Goal: Communication & Community: Answer question/provide support

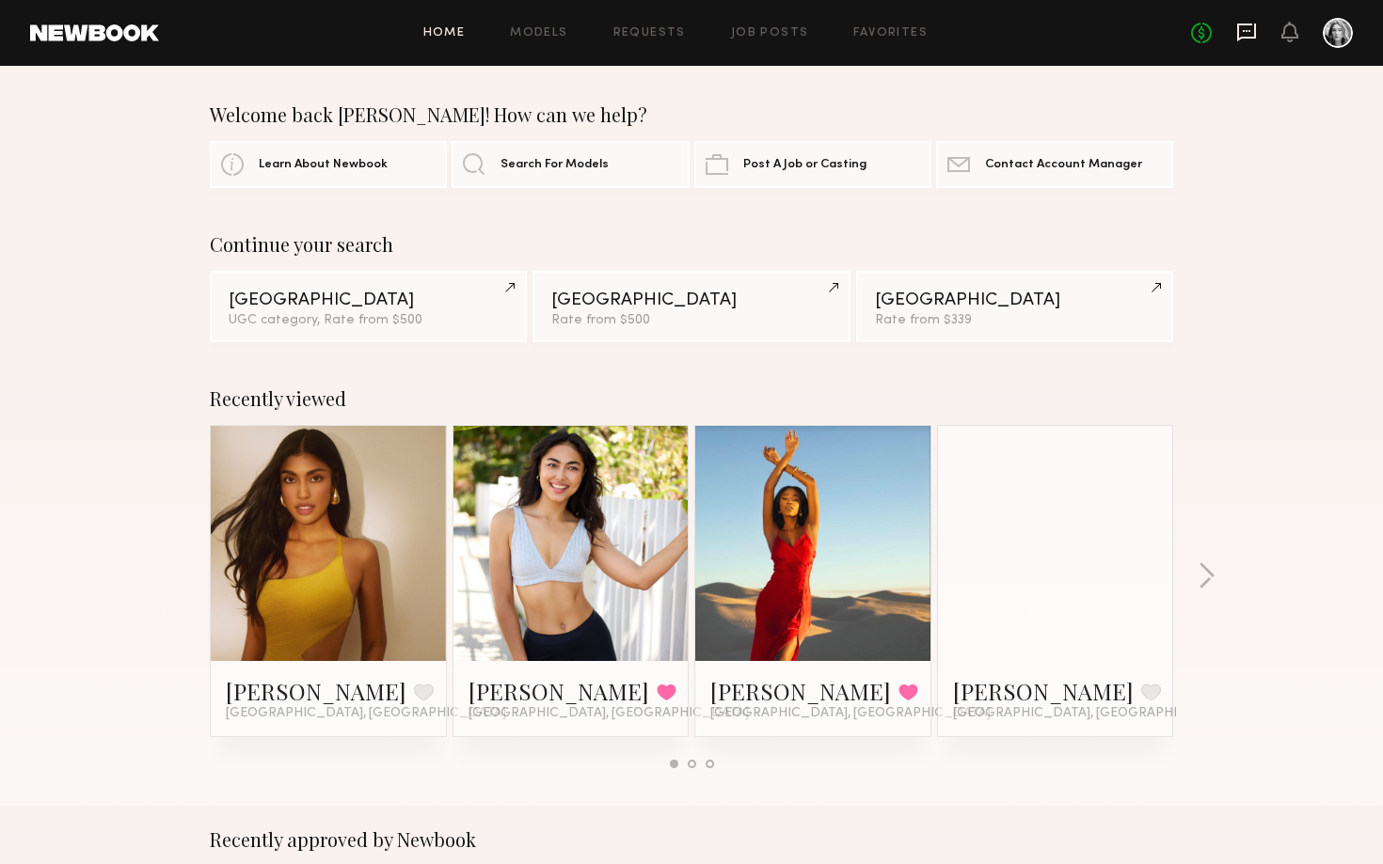
click at [1244, 33] on icon at bounding box center [1246, 32] width 21 height 21
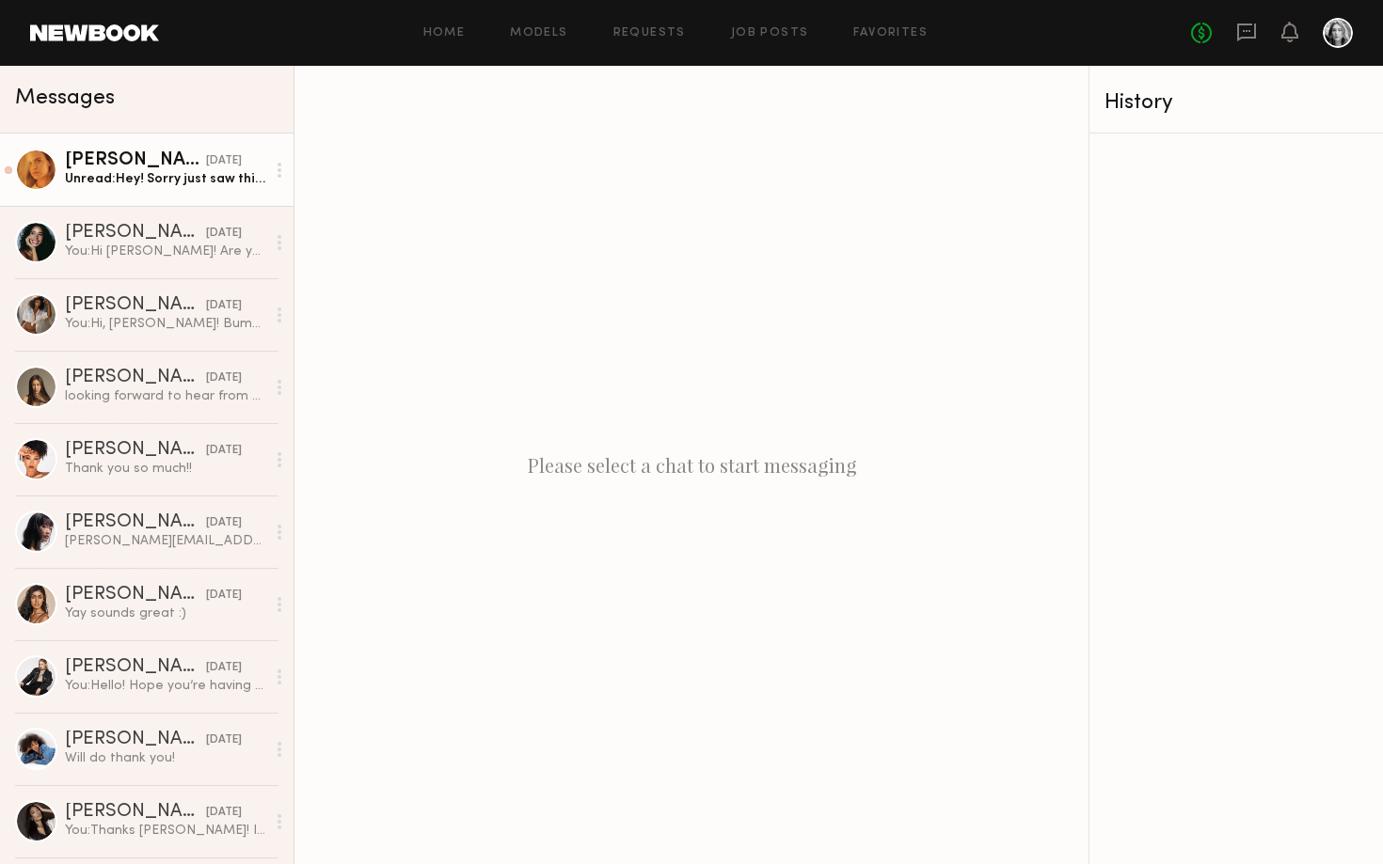
click at [191, 188] on link "Kat S. 08/29/2025 Unread: Hey! Sorry just saw this, both are @katsolko!" at bounding box center [146, 170] width 293 height 72
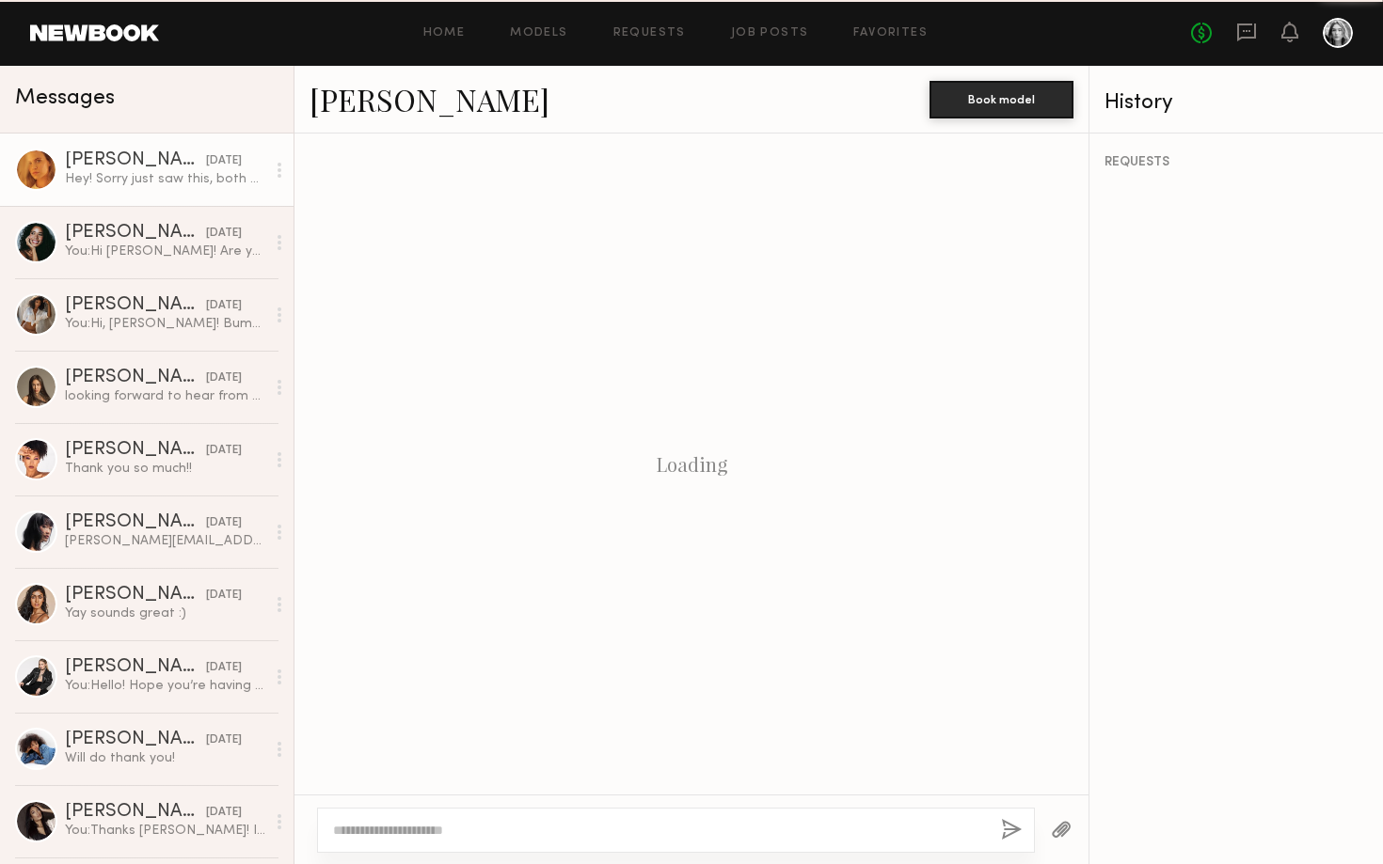
scroll to position [2188, 0]
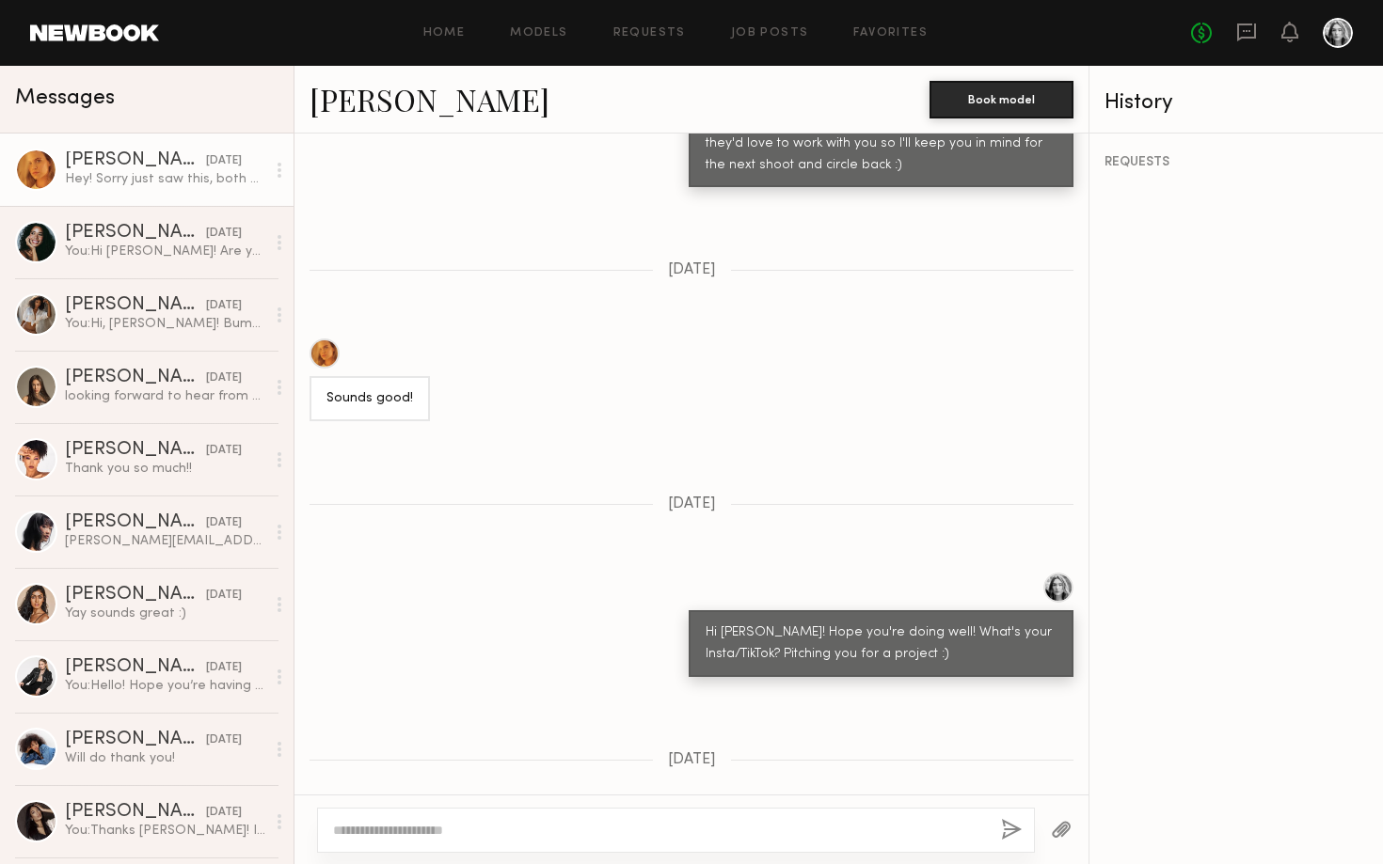
drag, startPoint x: 527, startPoint y: 759, endPoint x: 595, endPoint y: 759, distance: 67.7
click at [595, 829] on div "Hey! Sorry just saw this, both are @katsolko!" at bounding box center [466, 851] width 314 height 45
copy div "@katsolko!"
click at [646, 829] on textarea at bounding box center [659, 830] width 653 height 19
type textarea "**********"
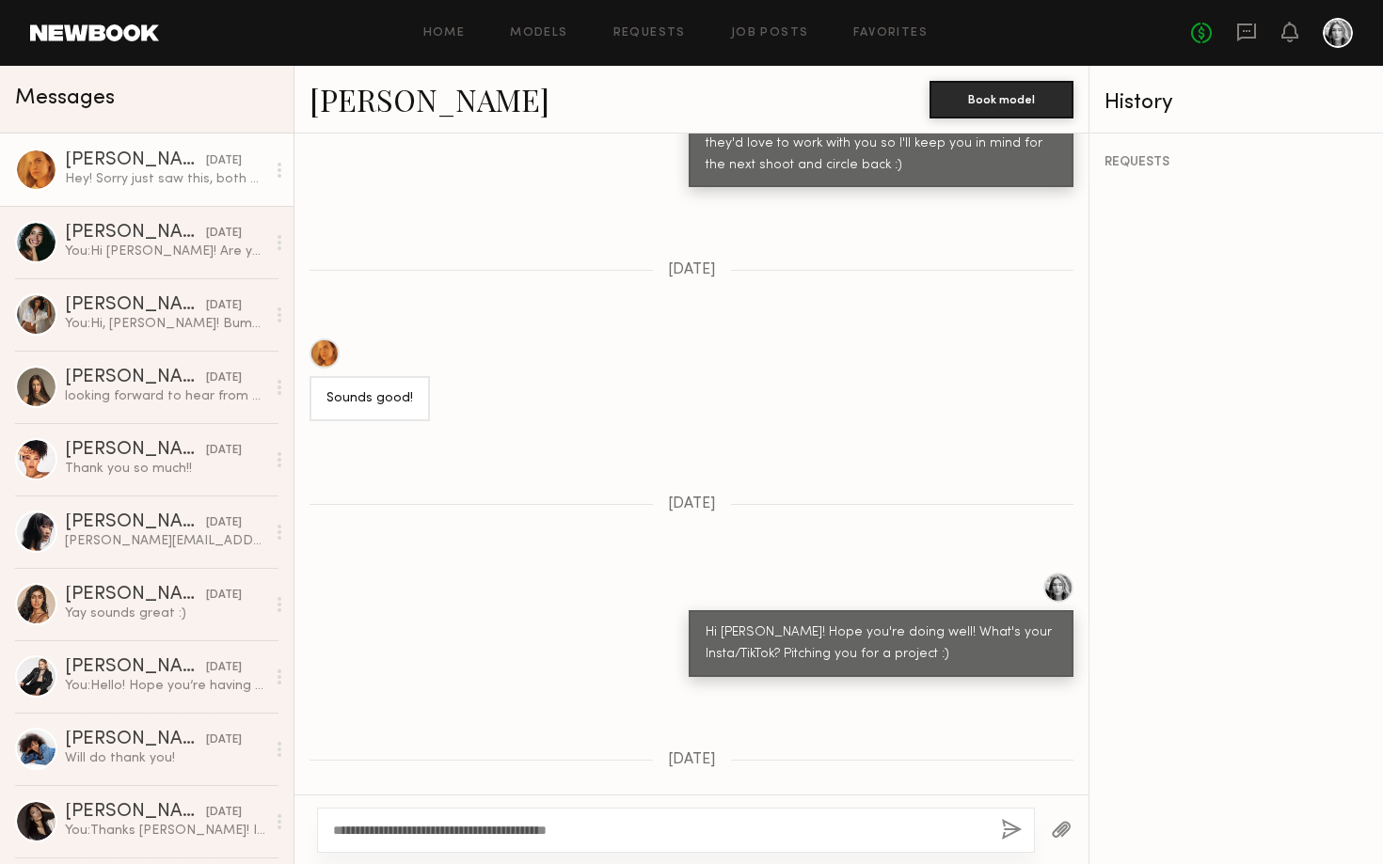
click at [1011, 830] on button "button" at bounding box center [1011, 831] width 21 height 24
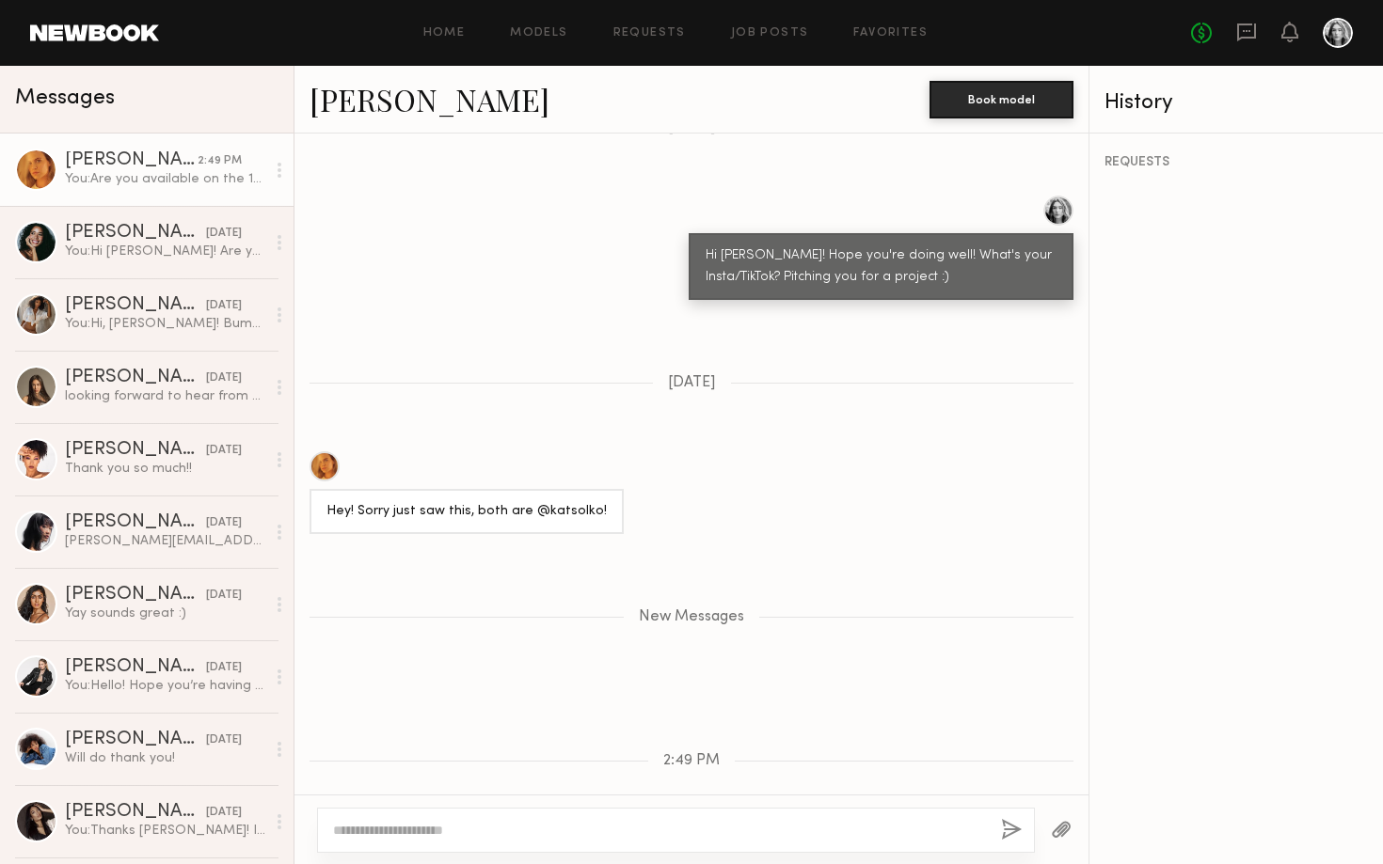
scroll to position [2885, 0]
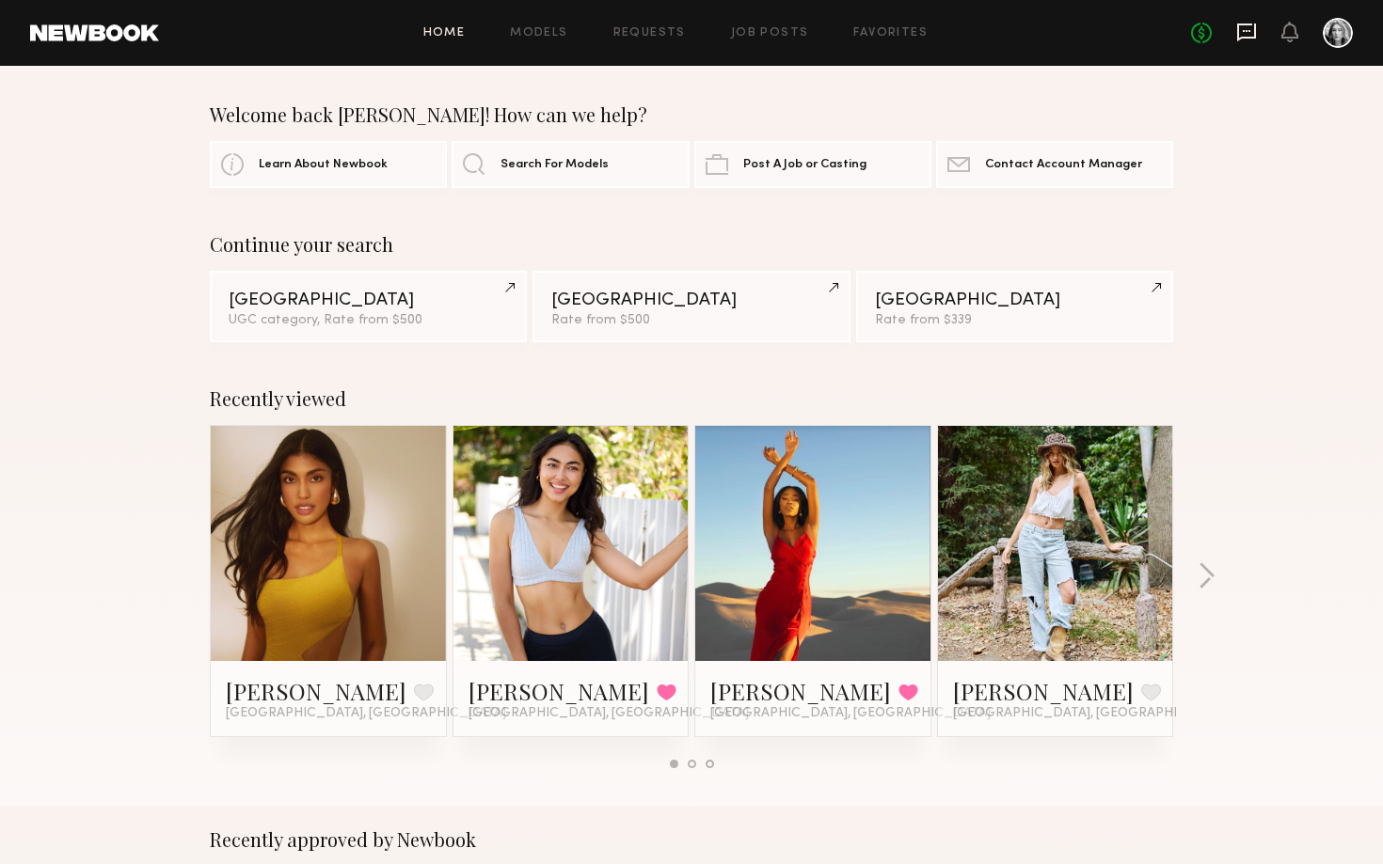
click at [1244, 40] on icon at bounding box center [1246, 32] width 21 height 21
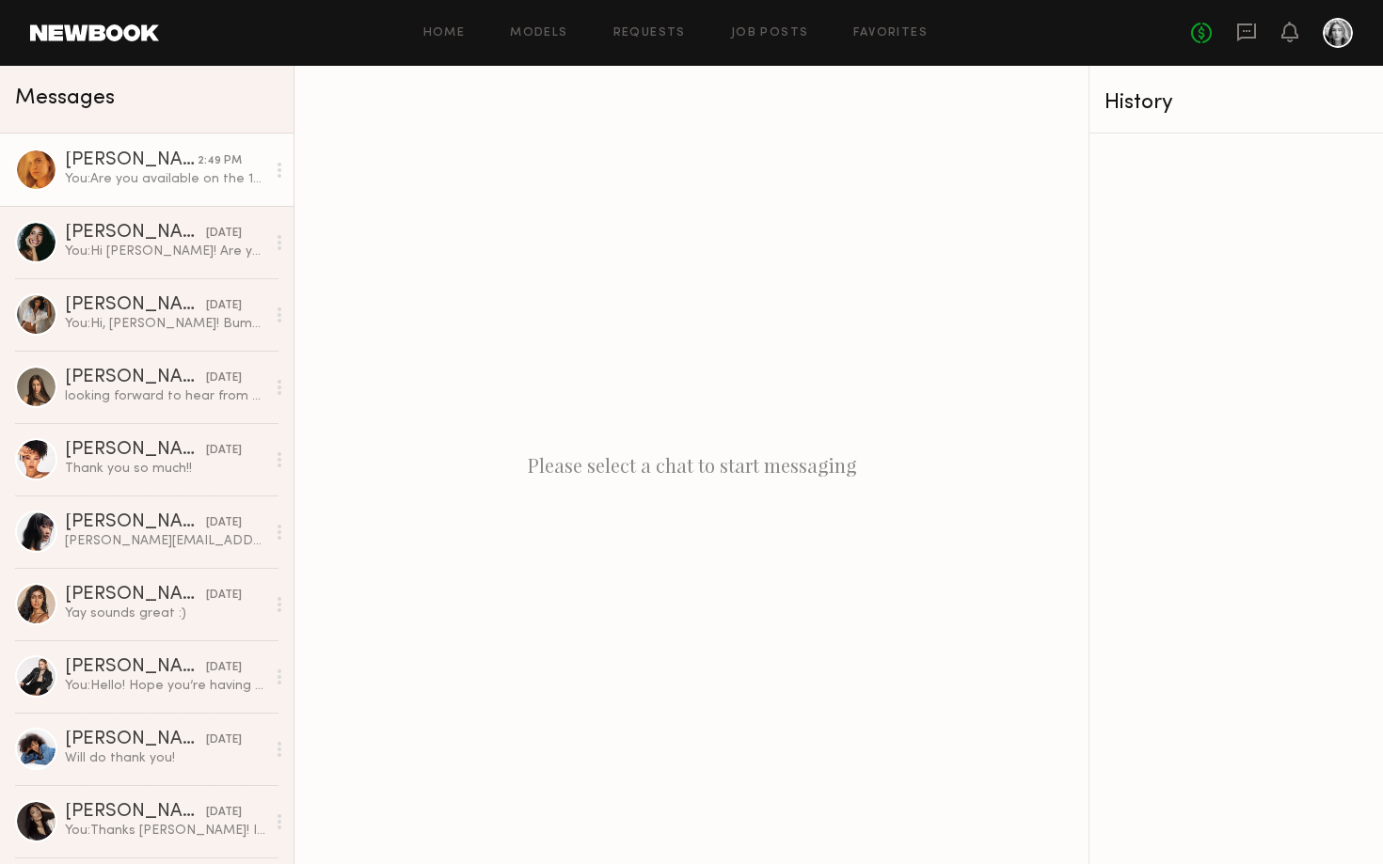
click at [202, 170] on div "You: Are you available on the 15th and 16th in [GEOGRAPHIC_DATA]?" at bounding box center [165, 179] width 200 height 18
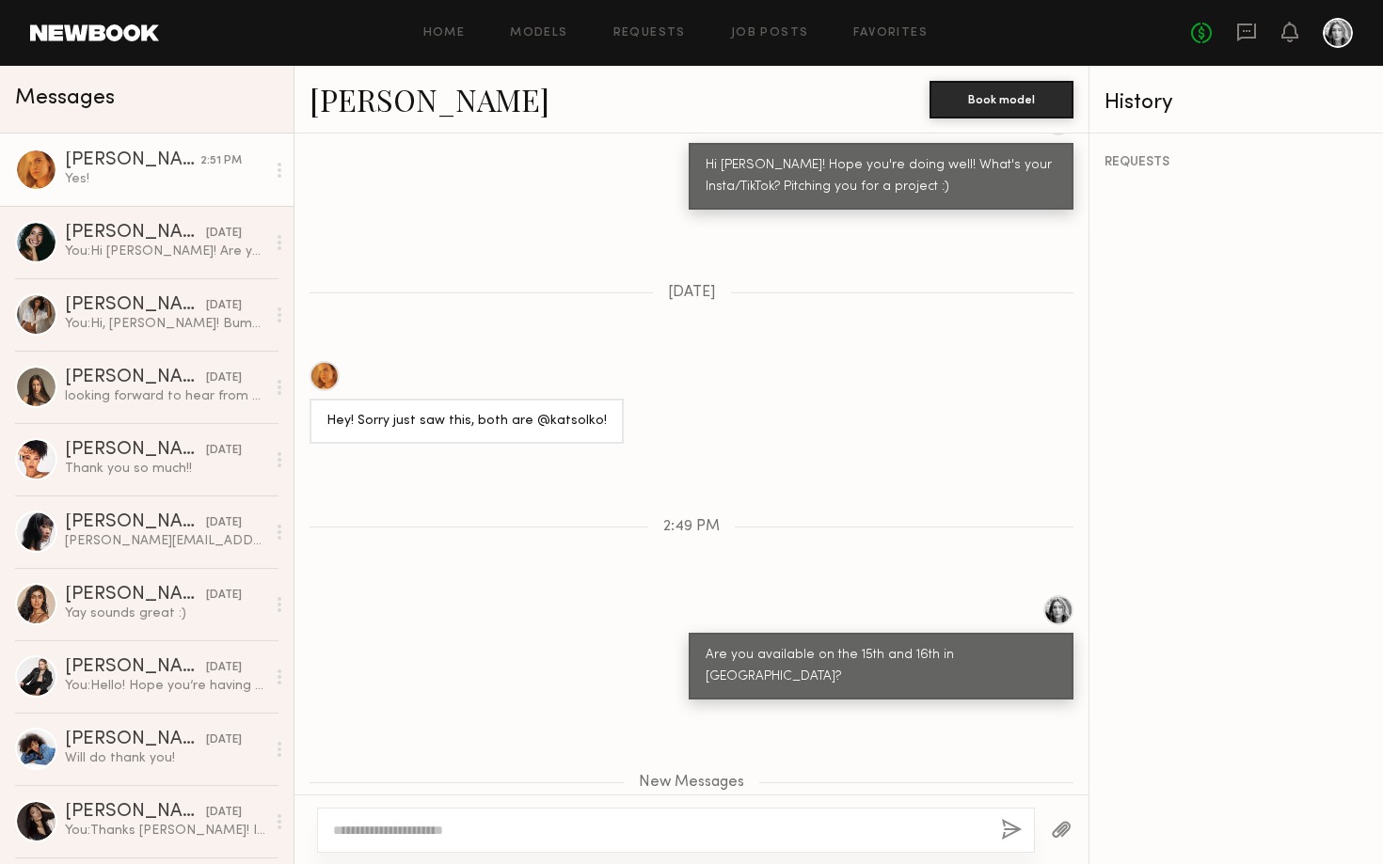
scroll to position [2655, 0]
click at [614, 831] on textarea at bounding box center [659, 830] width 653 height 19
type textarea "**"
click at [1010, 832] on button "button" at bounding box center [1011, 831] width 21 height 24
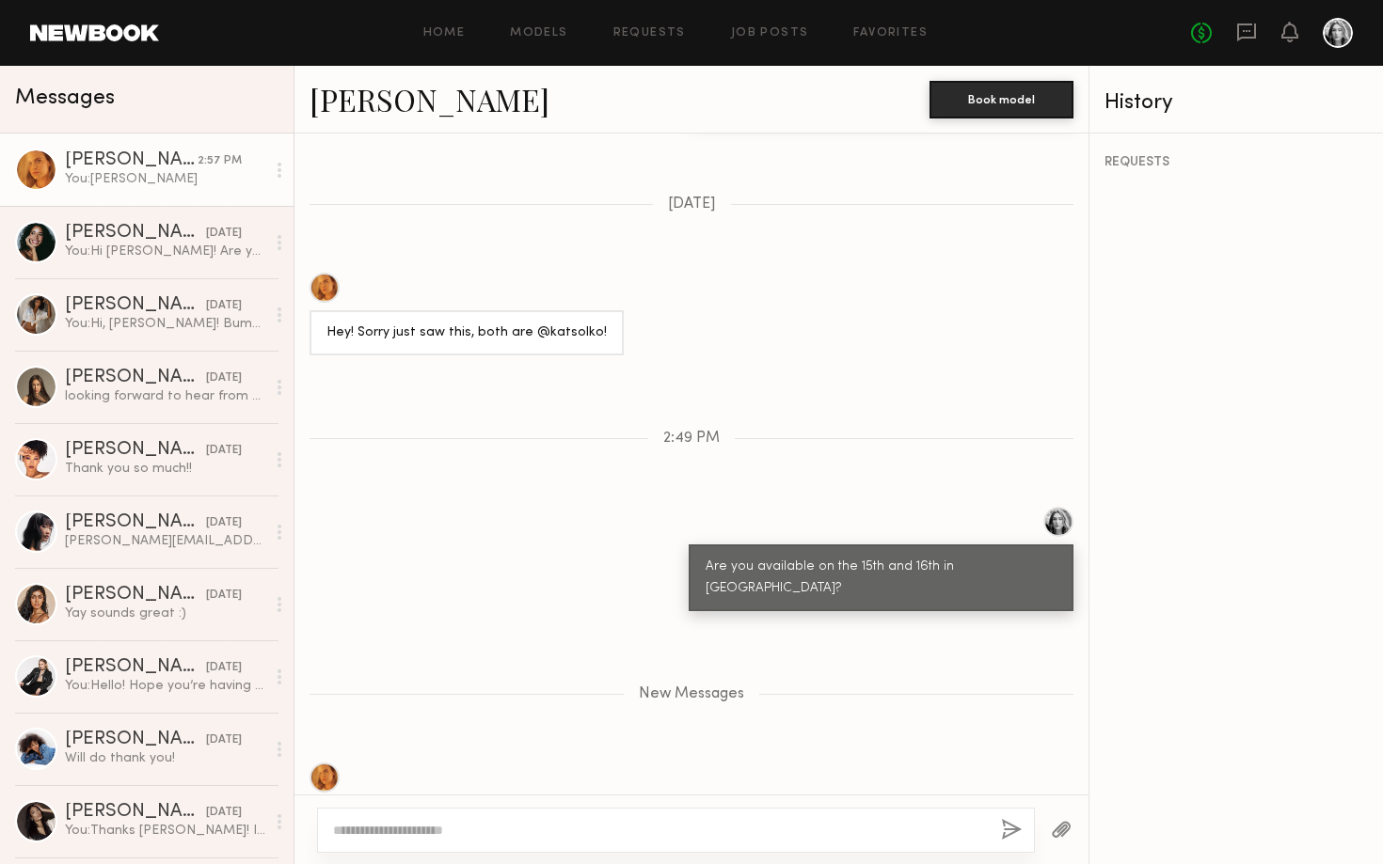
click at [977, 823] on textarea at bounding box center [659, 830] width 653 height 19
type textarea "**********"
click at [1007, 838] on button "button" at bounding box center [1011, 831] width 21 height 24
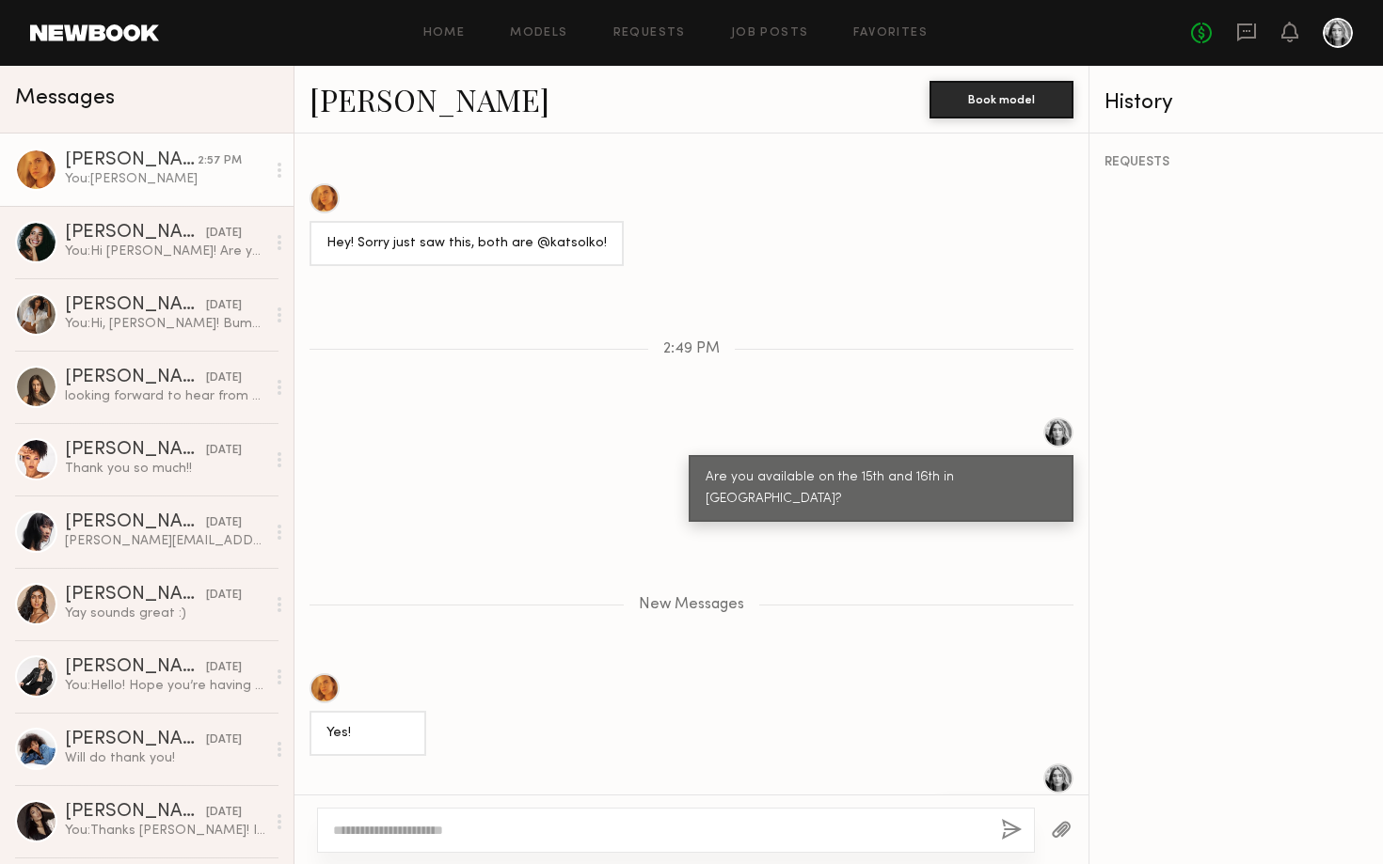
click at [962, 839] on textarea at bounding box center [659, 830] width 653 height 19
type textarea "**********"
click at [1014, 830] on button "button" at bounding box center [1011, 831] width 21 height 24
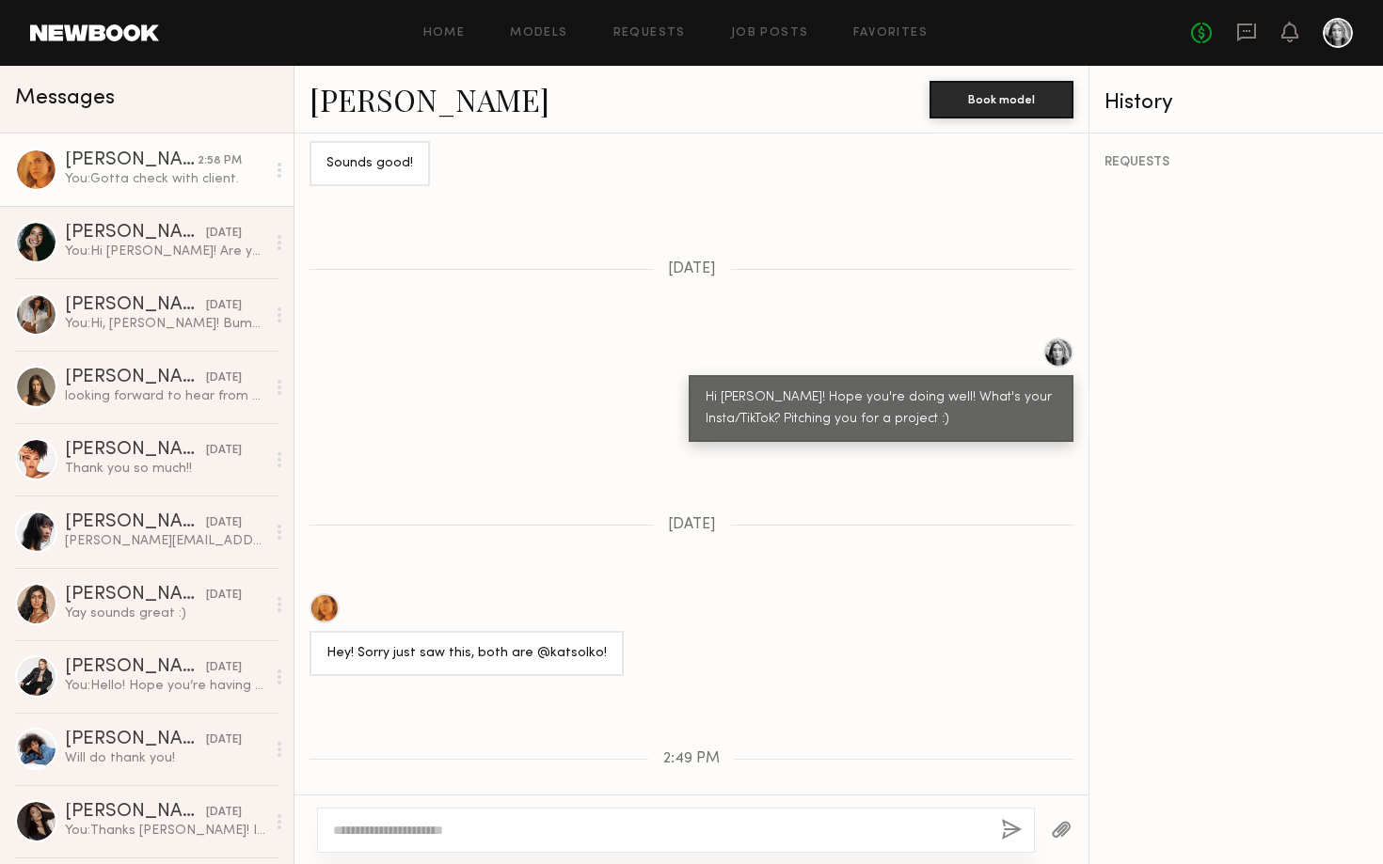
scroll to position [2433, 0]
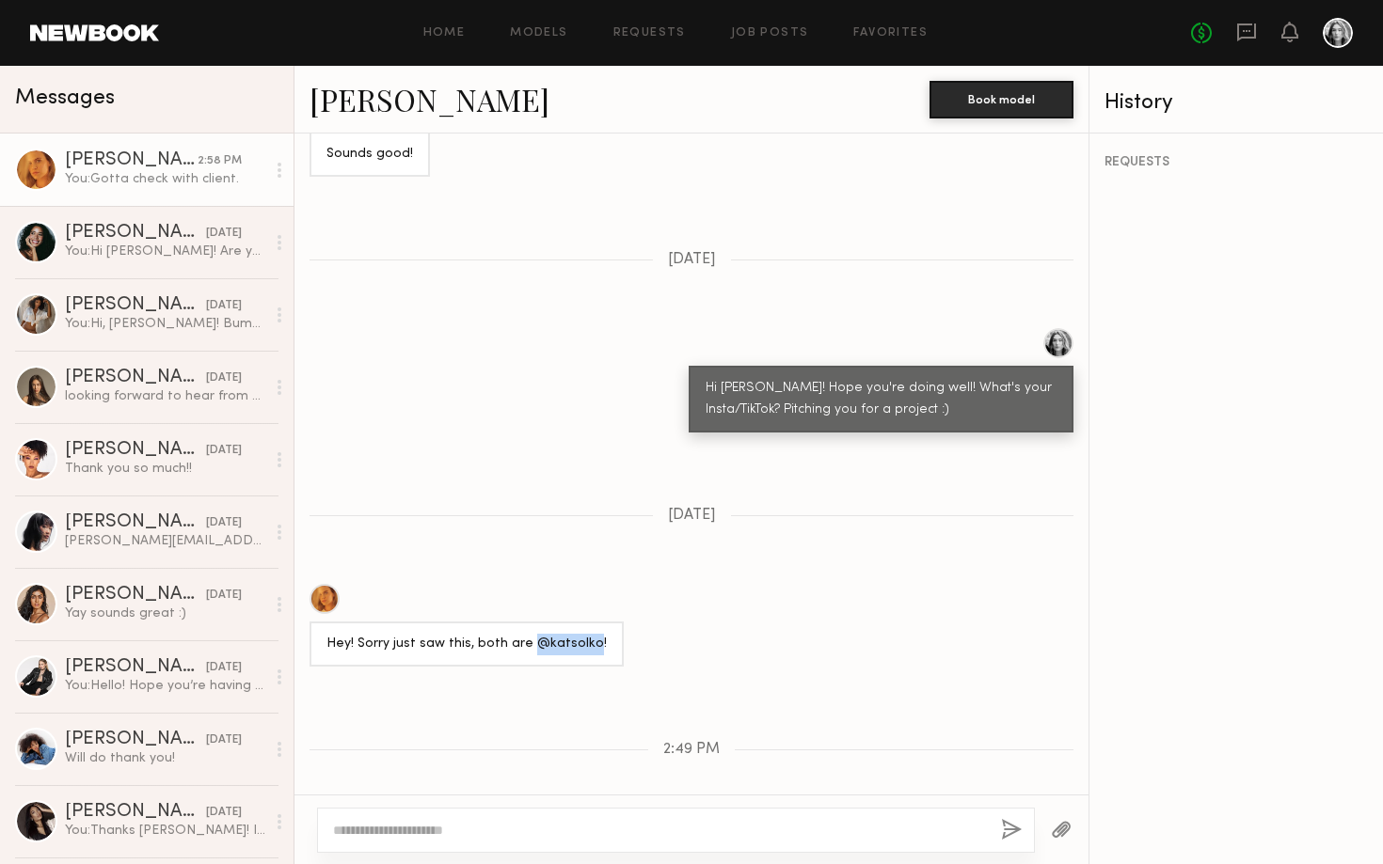
drag, startPoint x: 526, startPoint y: 553, endPoint x: 583, endPoint y: 553, distance: 57.4
click at [583, 634] on div "Hey! Sorry just saw this, both are @katsolko!" at bounding box center [466, 645] width 280 height 22
copy div "@katsolko"
